Goal: Task Accomplishment & Management: Manage account settings

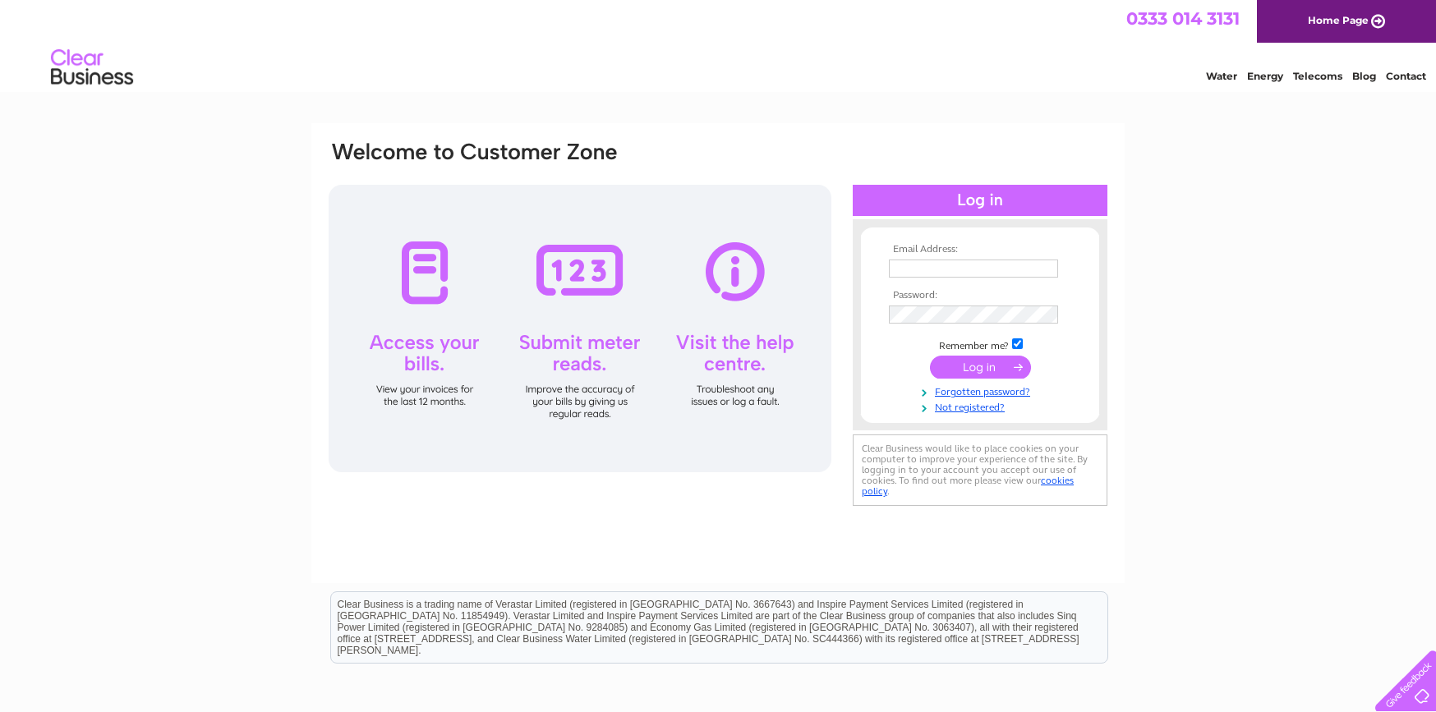
type input "[PERSON_NAME][EMAIL_ADDRESS][DOMAIN_NAME]"
click at [979, 370] on input "submit" at bounding box center [980, 367] width 101 height 23
click at [954, 369] on input "submit" at bounding box center [980, 367] width 101 height 23
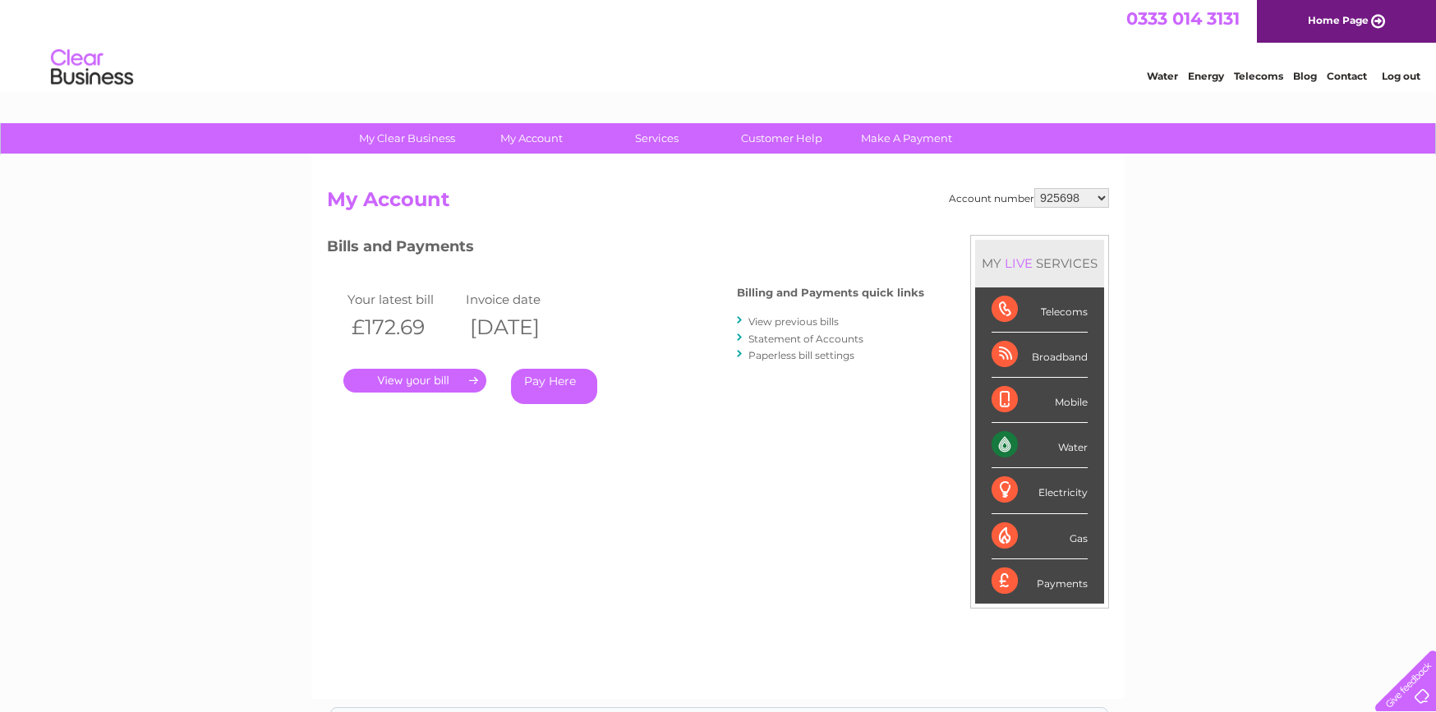
click at [1073, 199] on select "925698 934462 934831 938572 941363 942374 952730 966731 966770 967205 971927 97…" at bounding box center [1071, 198] width 75 height 20
select select "30322877"
click at [1034, 188] on select "925698 934462 934831 938572 941363 942374 952730 966731 966770 967205 971927 97…" at bounding box center [1071, 198] width 75 height 20
click at [797, 339] on link "Statement of Accounts" at bounding box center [805, 339] width 115 height 12
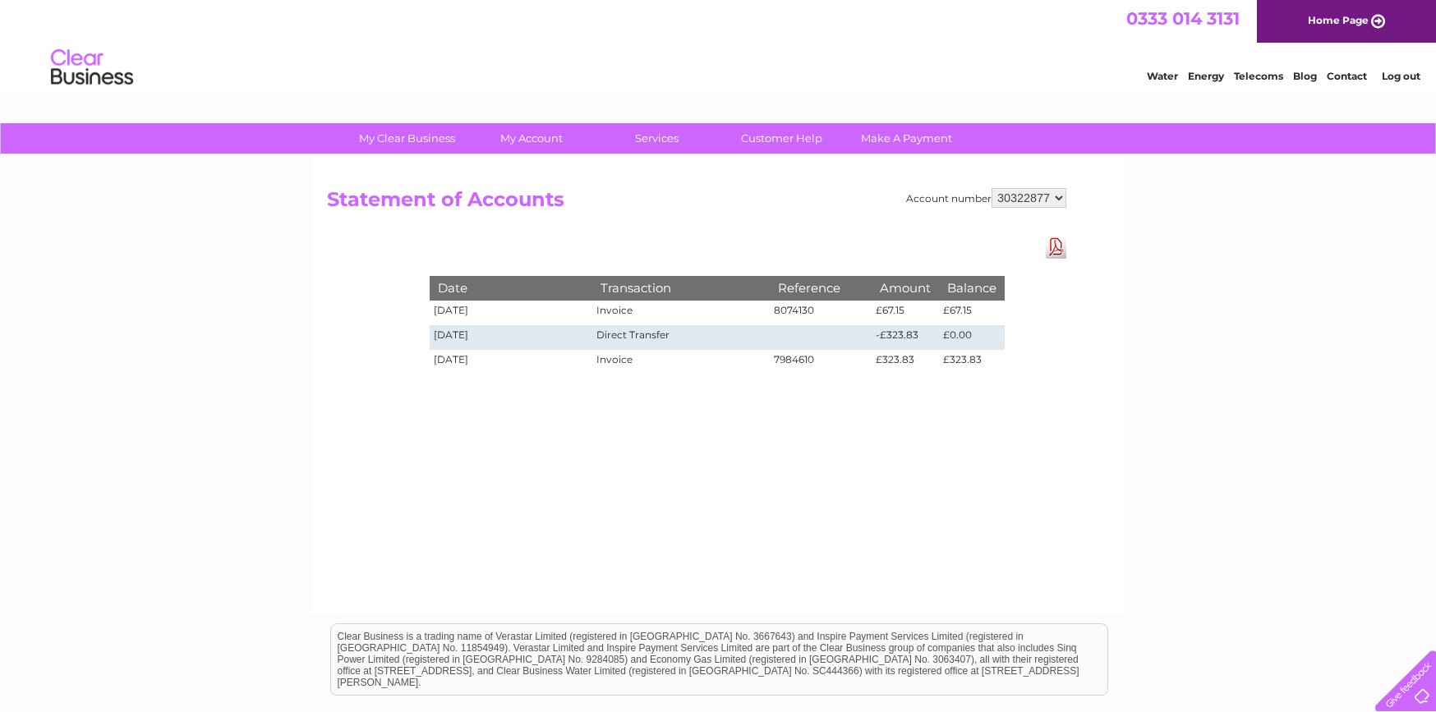
click at [1002, 195] on select "925698 934462 934831 938572 941363 942374 952730 966731 966770 967205 971927 97…" at bounding box center [1028, 198] width 75 height 20
click at [739, 392] on div "Account number 925698 934462 934831 938572 941363 942374 952730 966731 966770 9…" at bounding box center [717, 385] width 813 height 460
click at [1397, 76] on link "Log out" at bounding box center [1400, 76] width 39 height 12
